Goal: Task Accomplishment & Management: Manage account settings

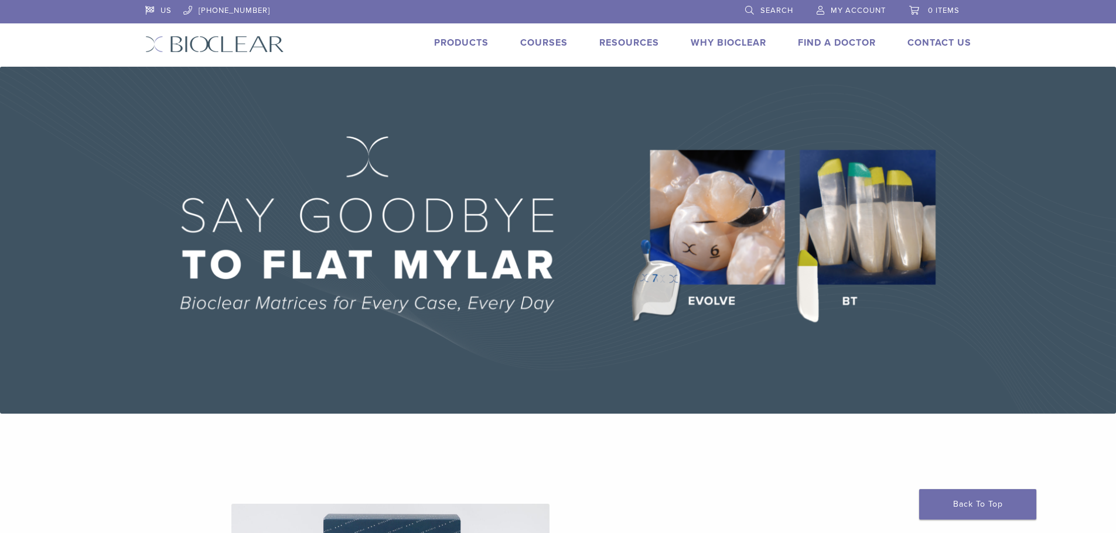
click at [870, 11] on span "My Account" at bounding box center [857, 10] width 55 height 9
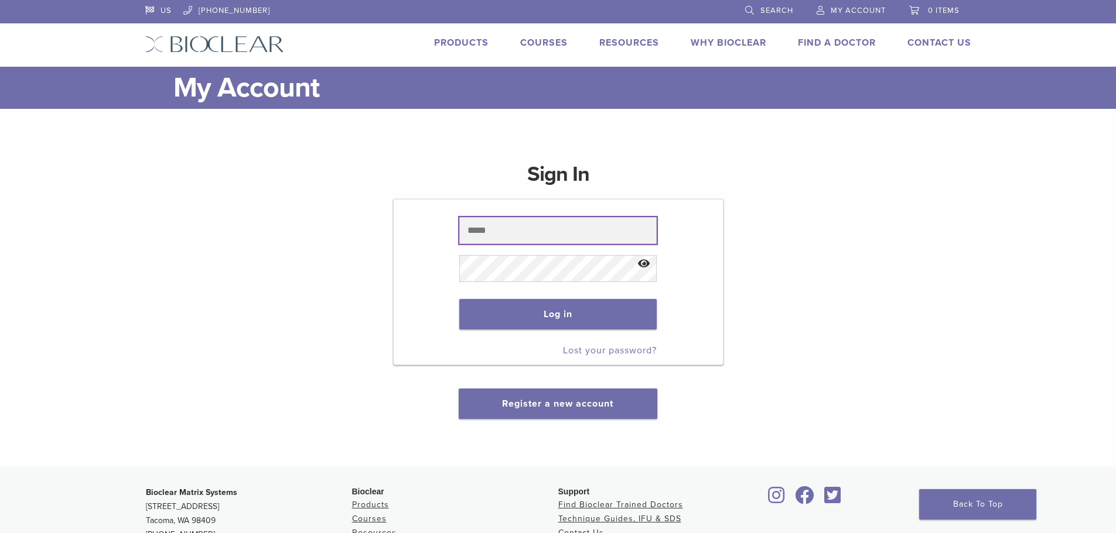
type input "**********"
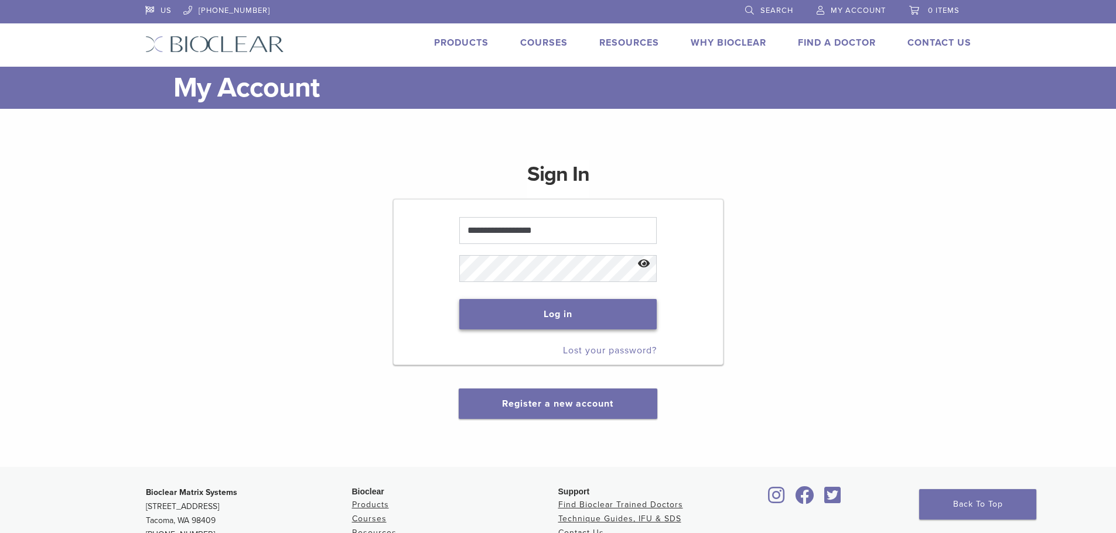
click at [525, 322] on button "Log in" at bounding box center [557, 314] width 197 height 30
